Goal: Navigation & Orientation: Find specific page/section

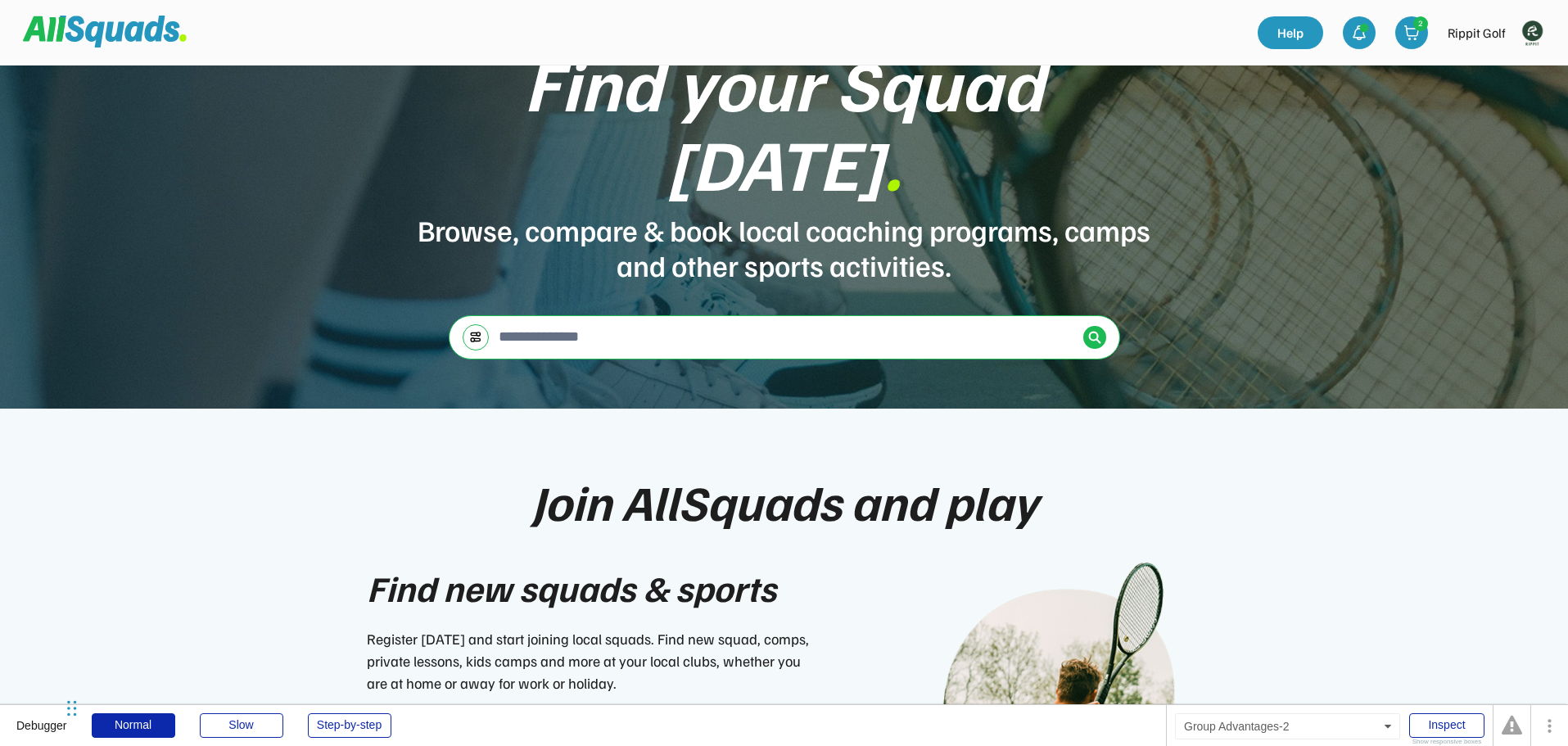
scroll to position [82, 0]
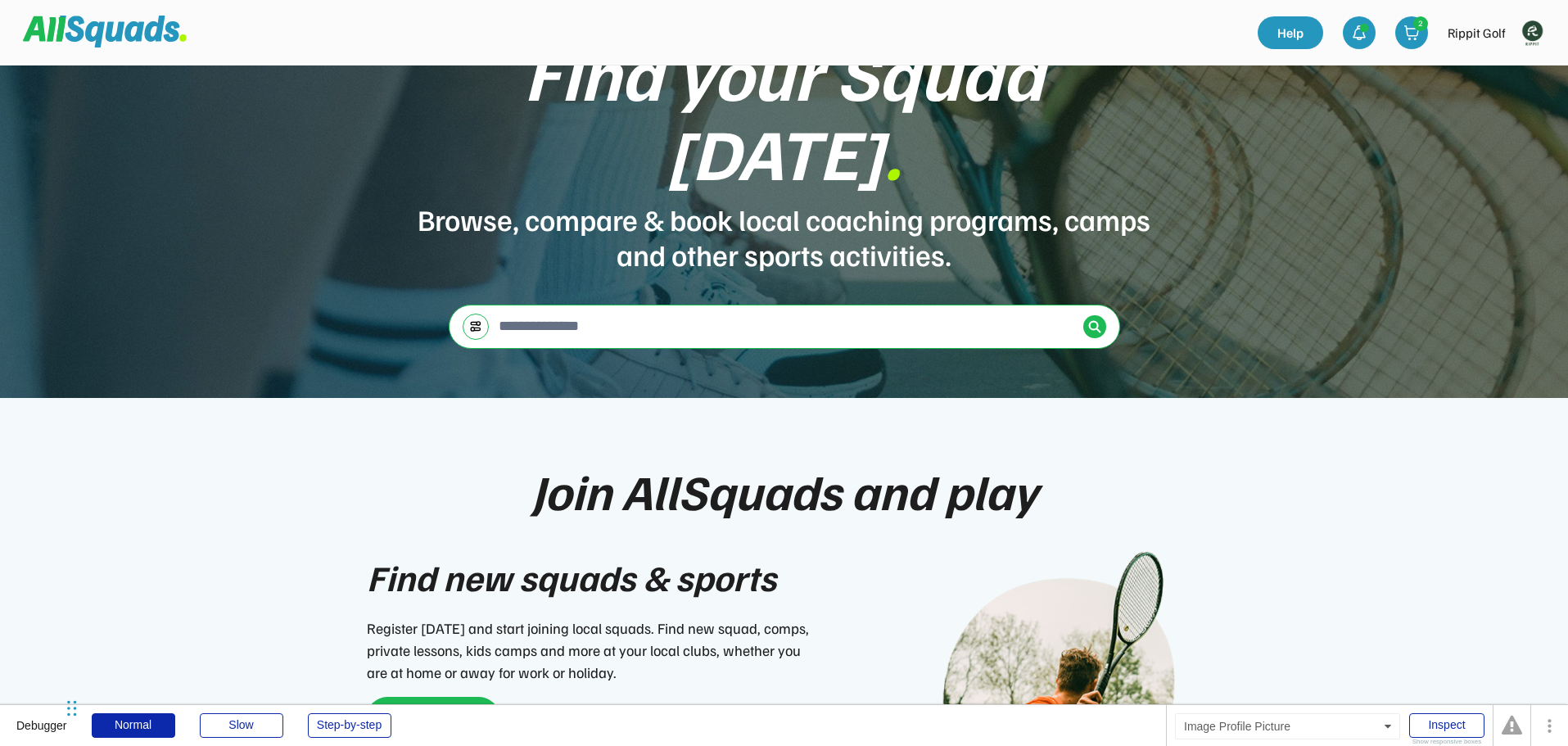
click at [1531, 36] on img at bounding box center [1532, 33] width 33 height 33
click at [1502, 70] on link "Profile" at bounding box center [1510, 72] width 96 height 33
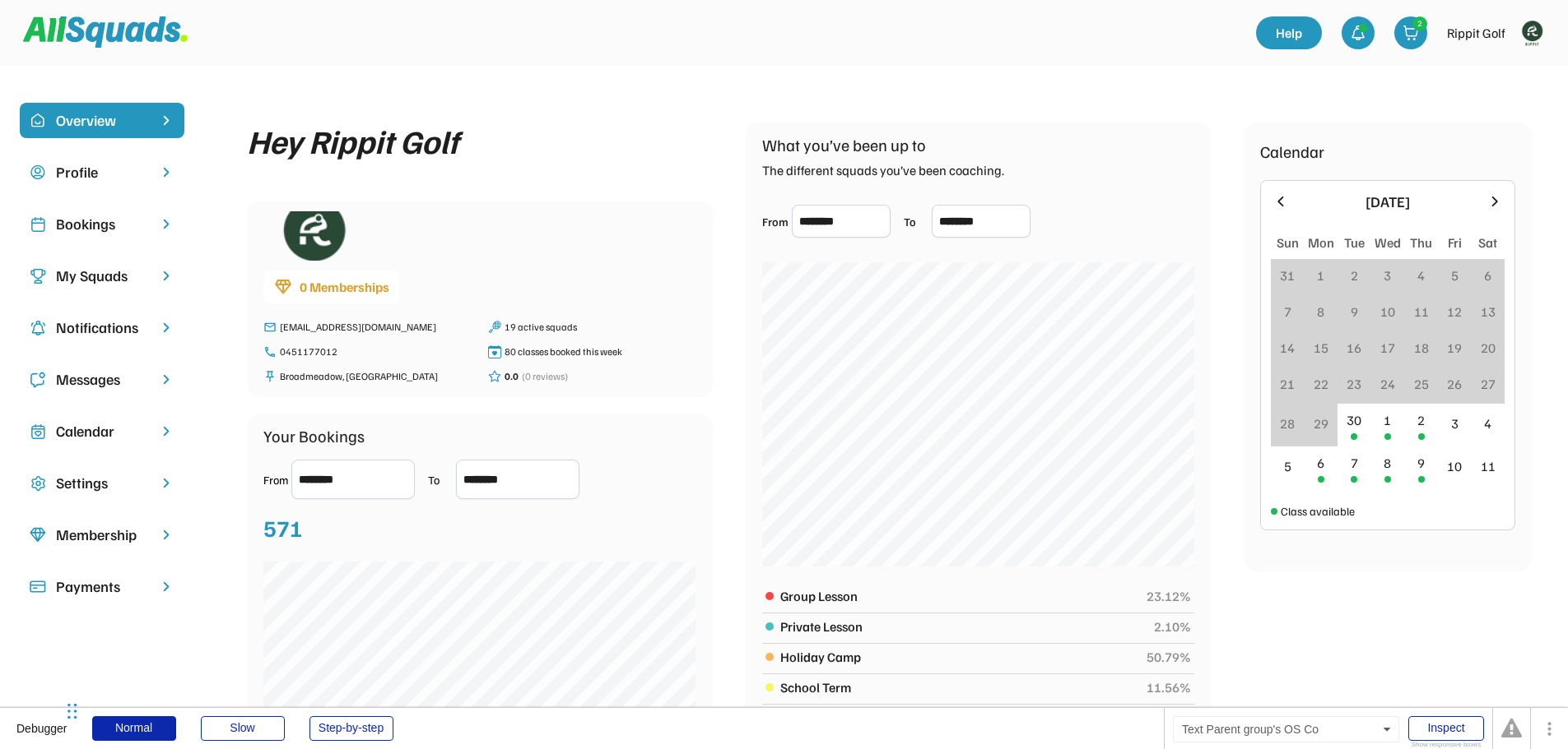
click at [93, 175] on div "Profile" at bounding box center [102, 172] width 93 height 22
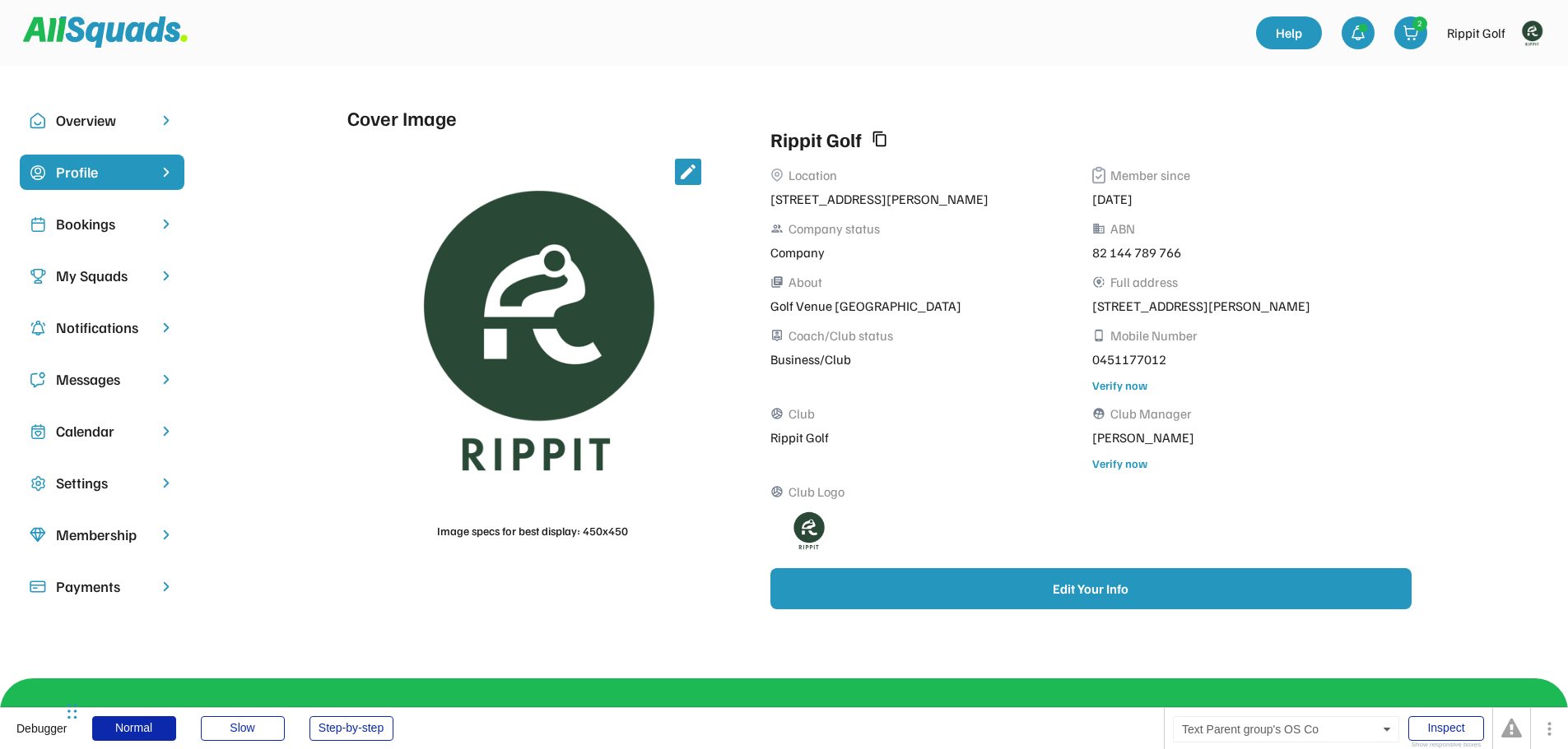
click at [83, 228] on div "Bookings" at bounding box center [102, 223] width 93 height 22
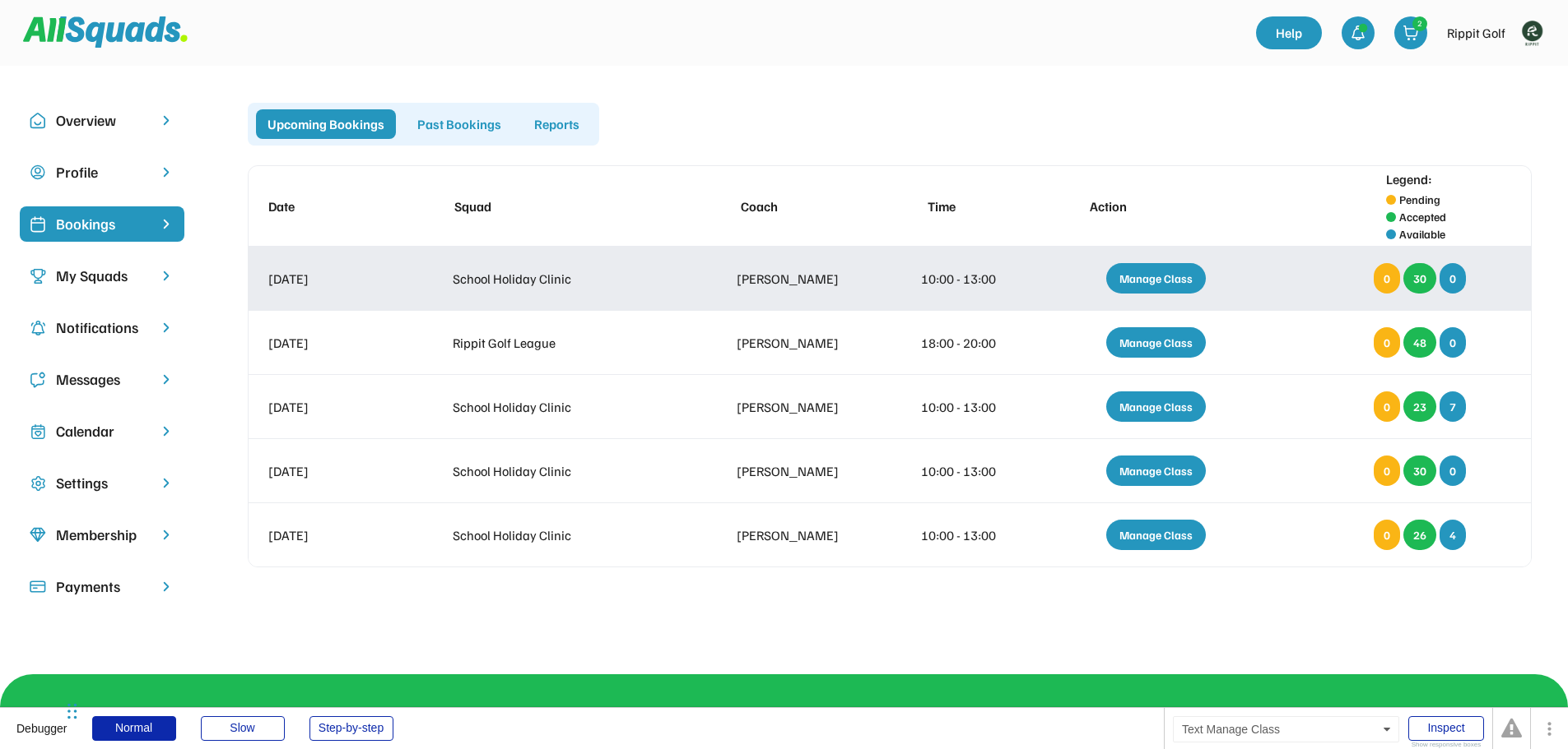
click at [1150, 286] on div "Manage Class" at bounding box center [1156, 278] width 100 height 31
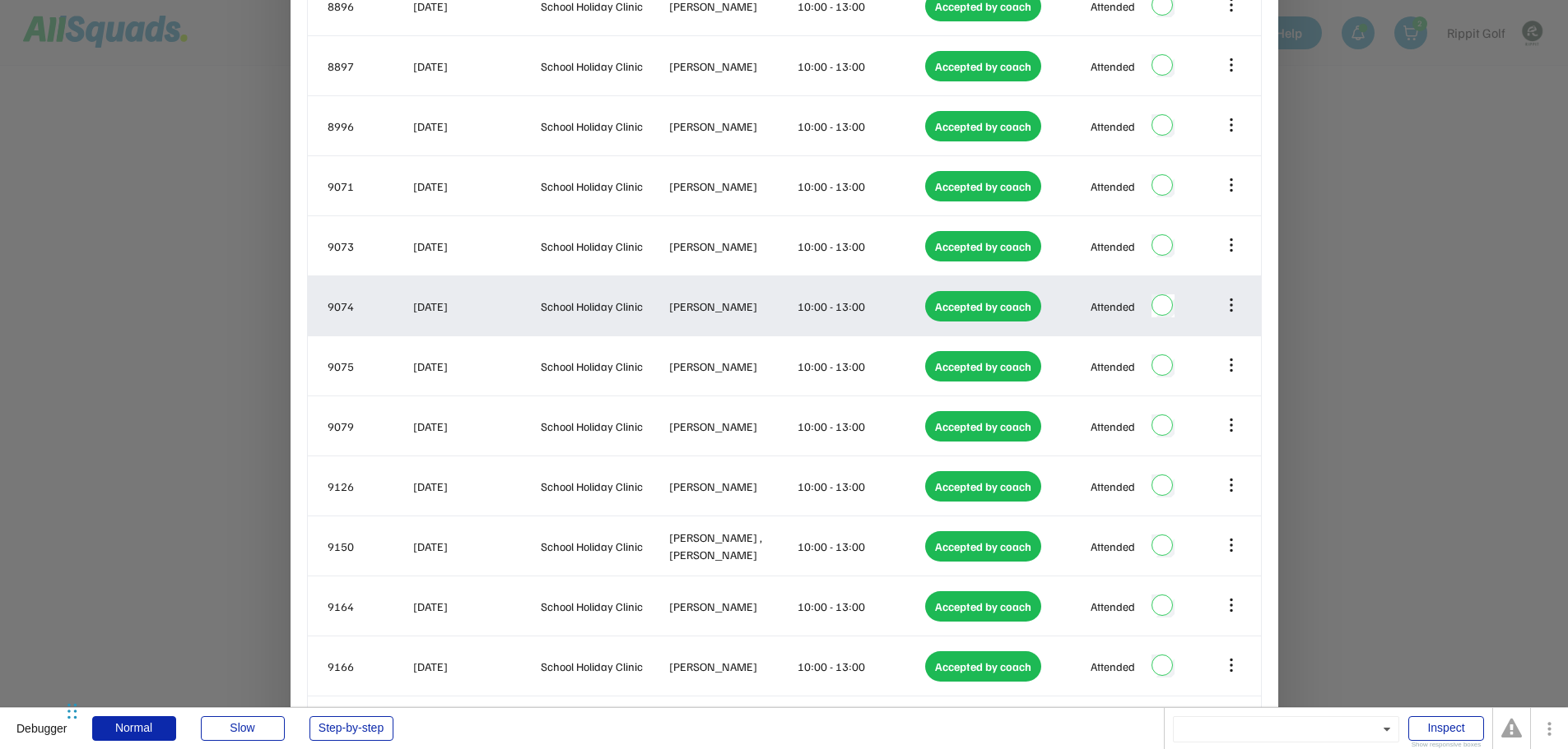
scroll to position [736, 0]
